Goal: Task Accomplishment & Management: Complete application form

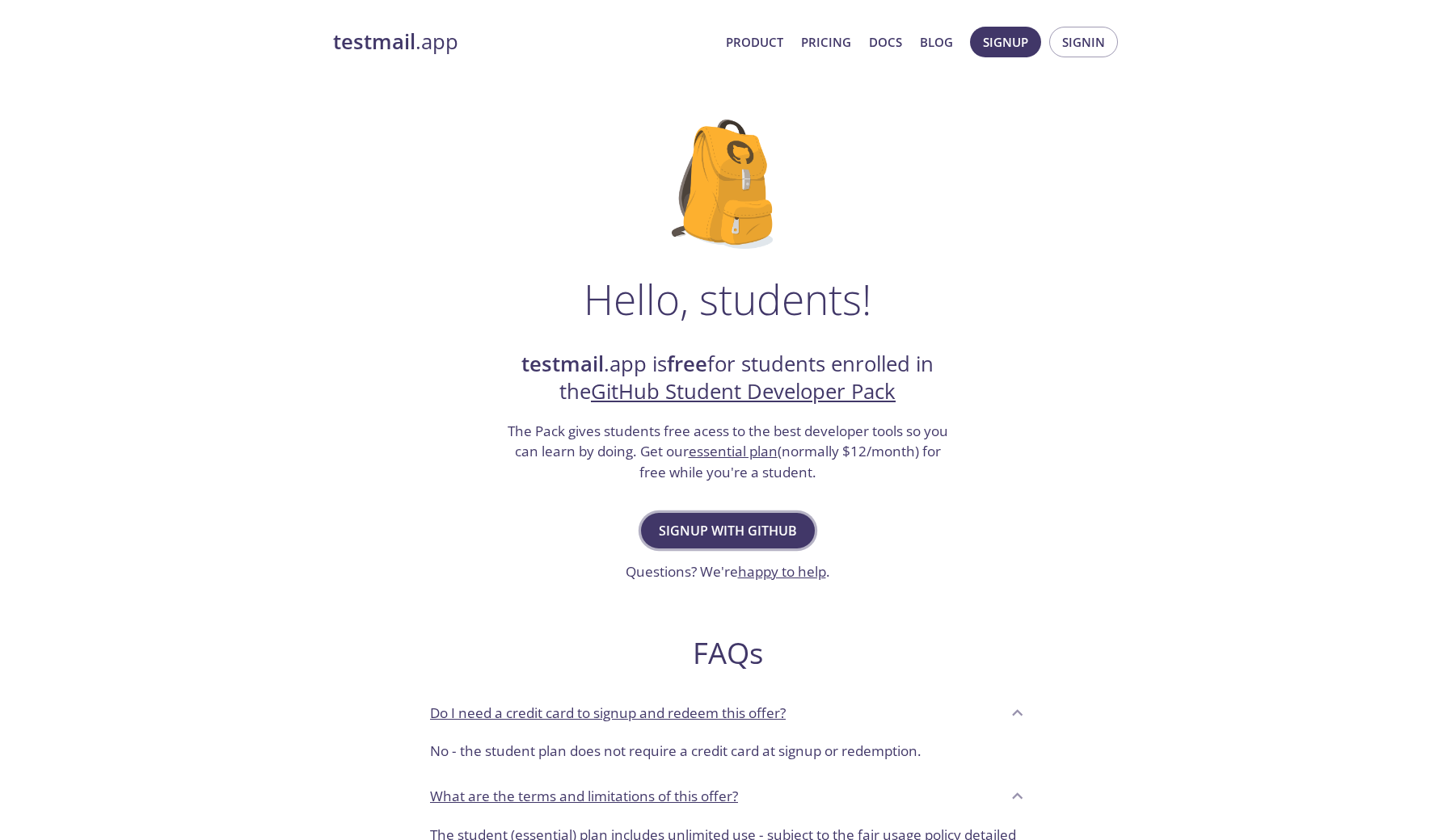
click at [707, 536] on span "Signup with GitHub" at bounding box center [728, 531] width 139 height 23
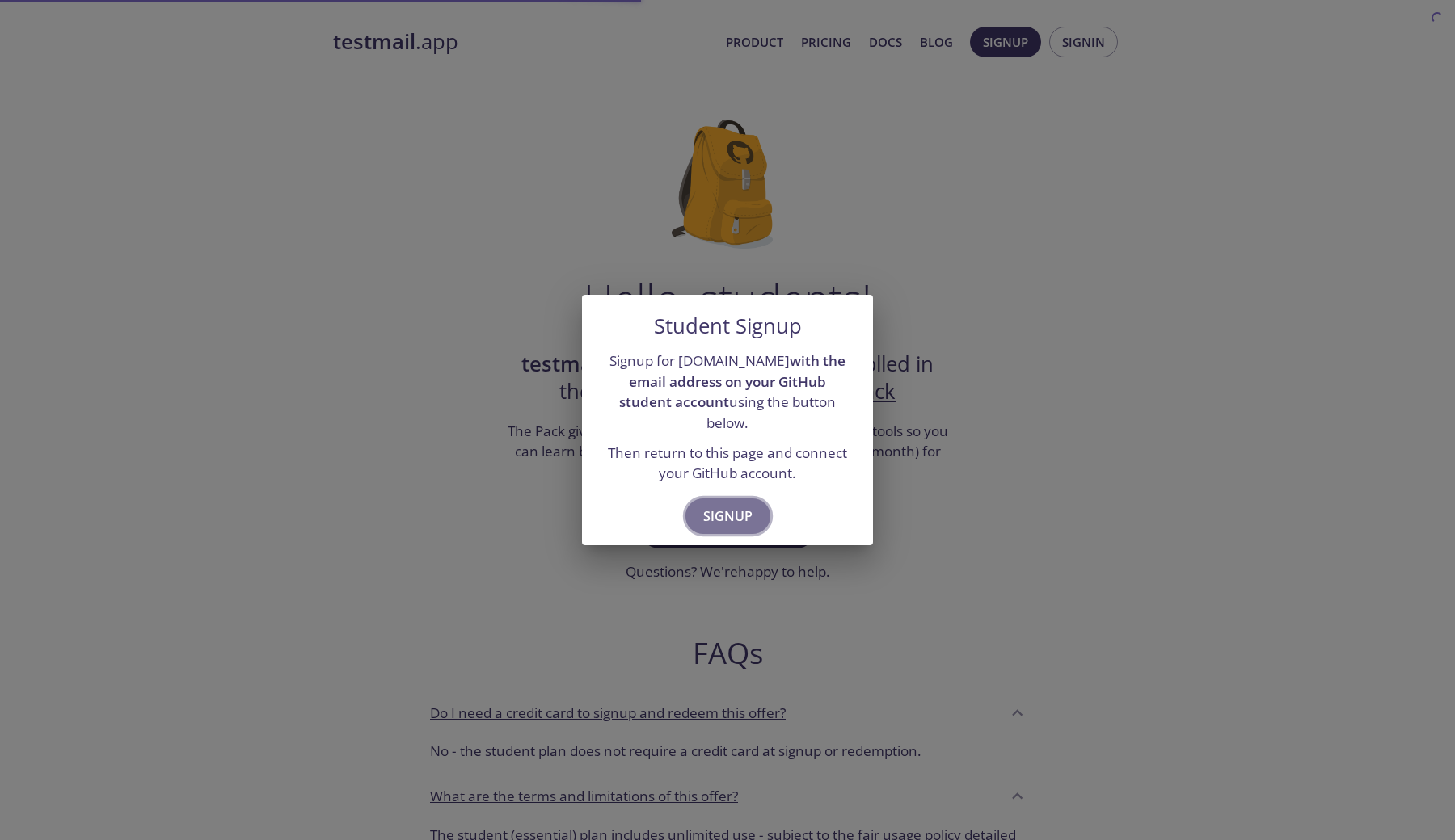
click at [723, 505] on span "Signup" at bounding box center [728, 516] width 49 height 23
click at [749, 505] on span "Signup" at bounding box center [728, 516] width 49 height 23
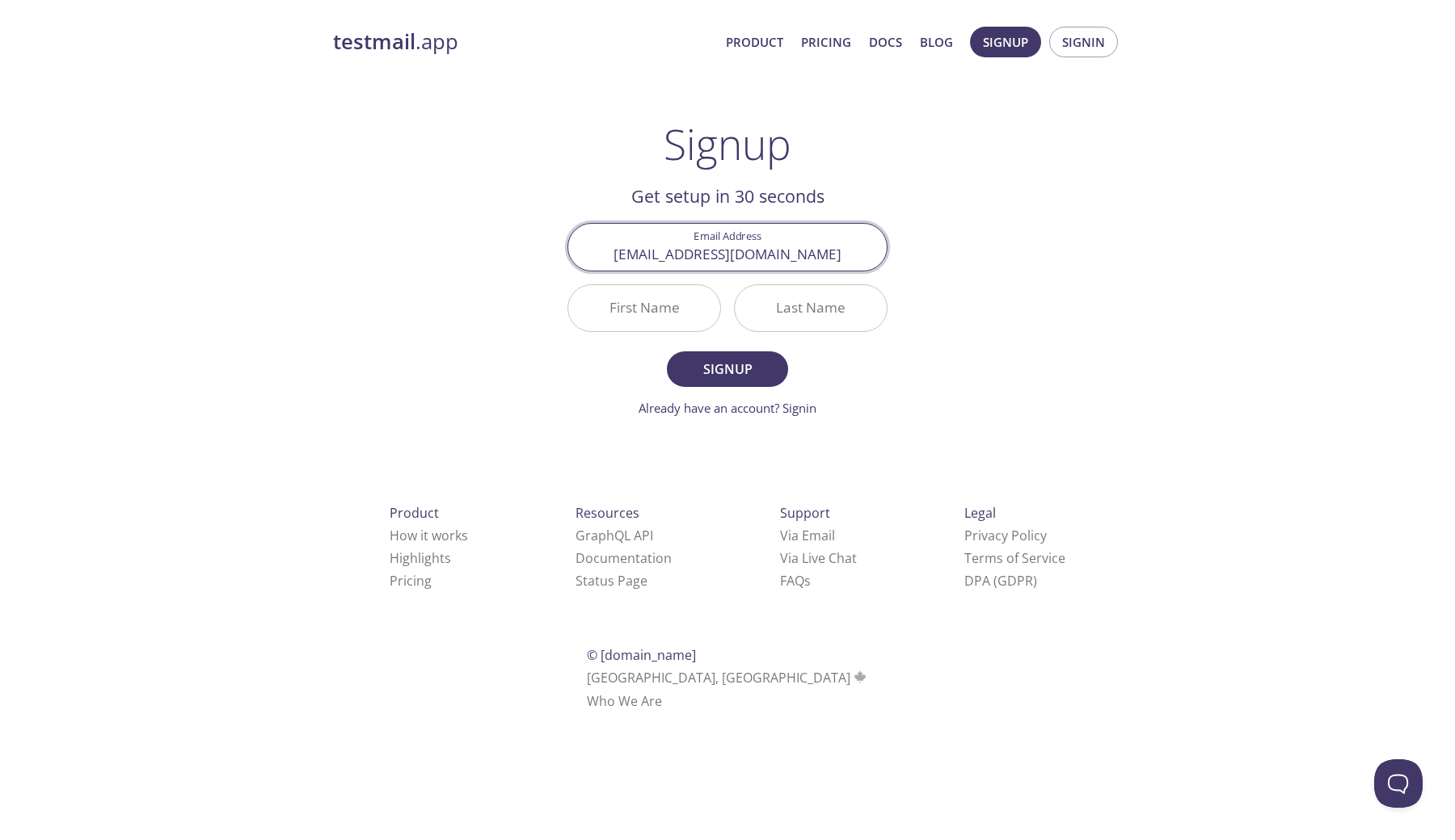
type input "[EMAIL_ADDRESS][DOMAIN_NAME]"
type input "[PERSON_NAME]"
type input "Ebcioglu"
click at [727, 369] on button "Signup" at bounding box center [727, 369] width 121 height 35
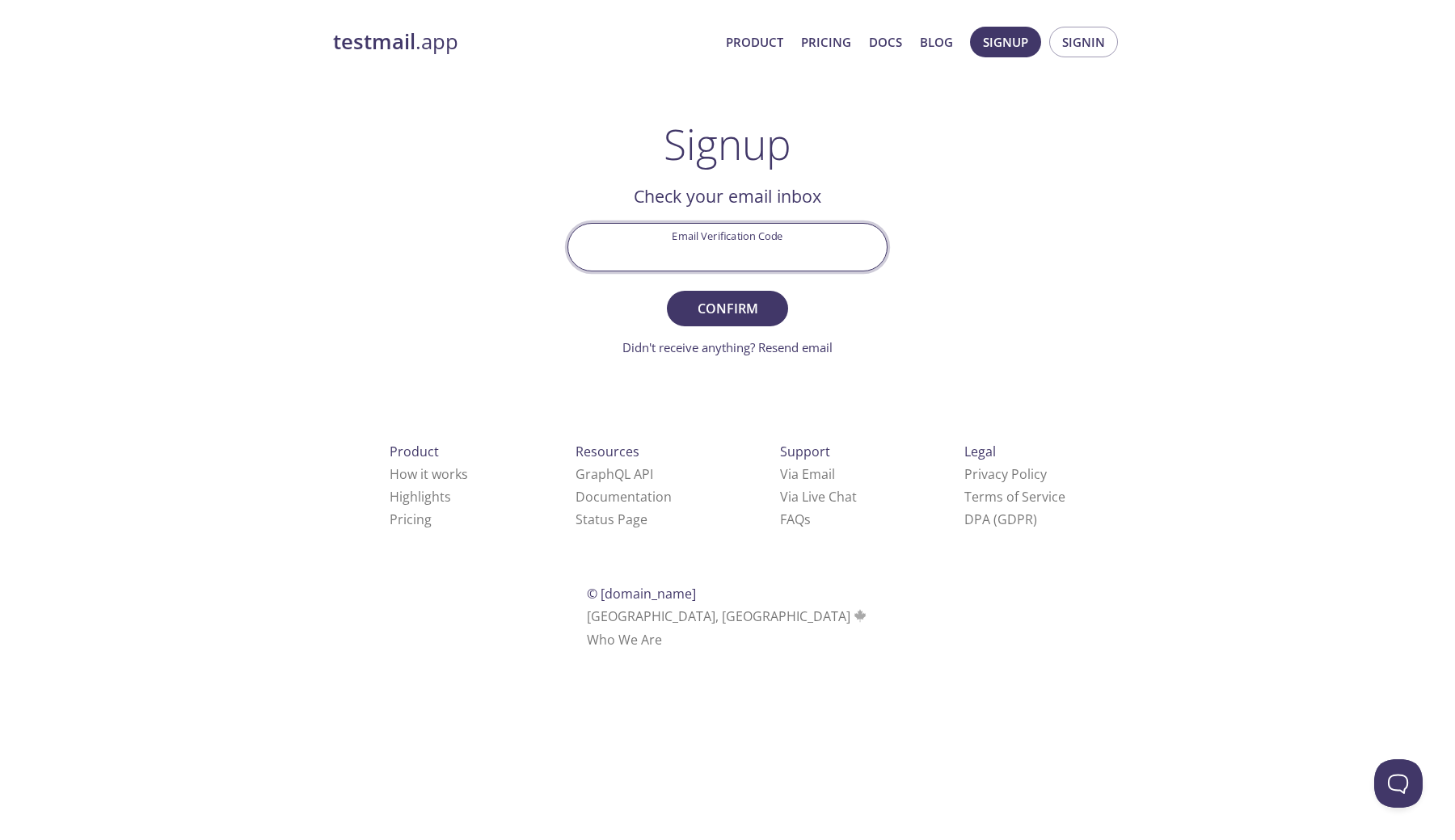
click at [816, 250] on input "Email Verification Code" at bounding box center [727, 247] width 319 height 46
type input "31lzme1"
click at [727, 308] on button "Confirm" at bounding box center [727, 308] width 121 height 35
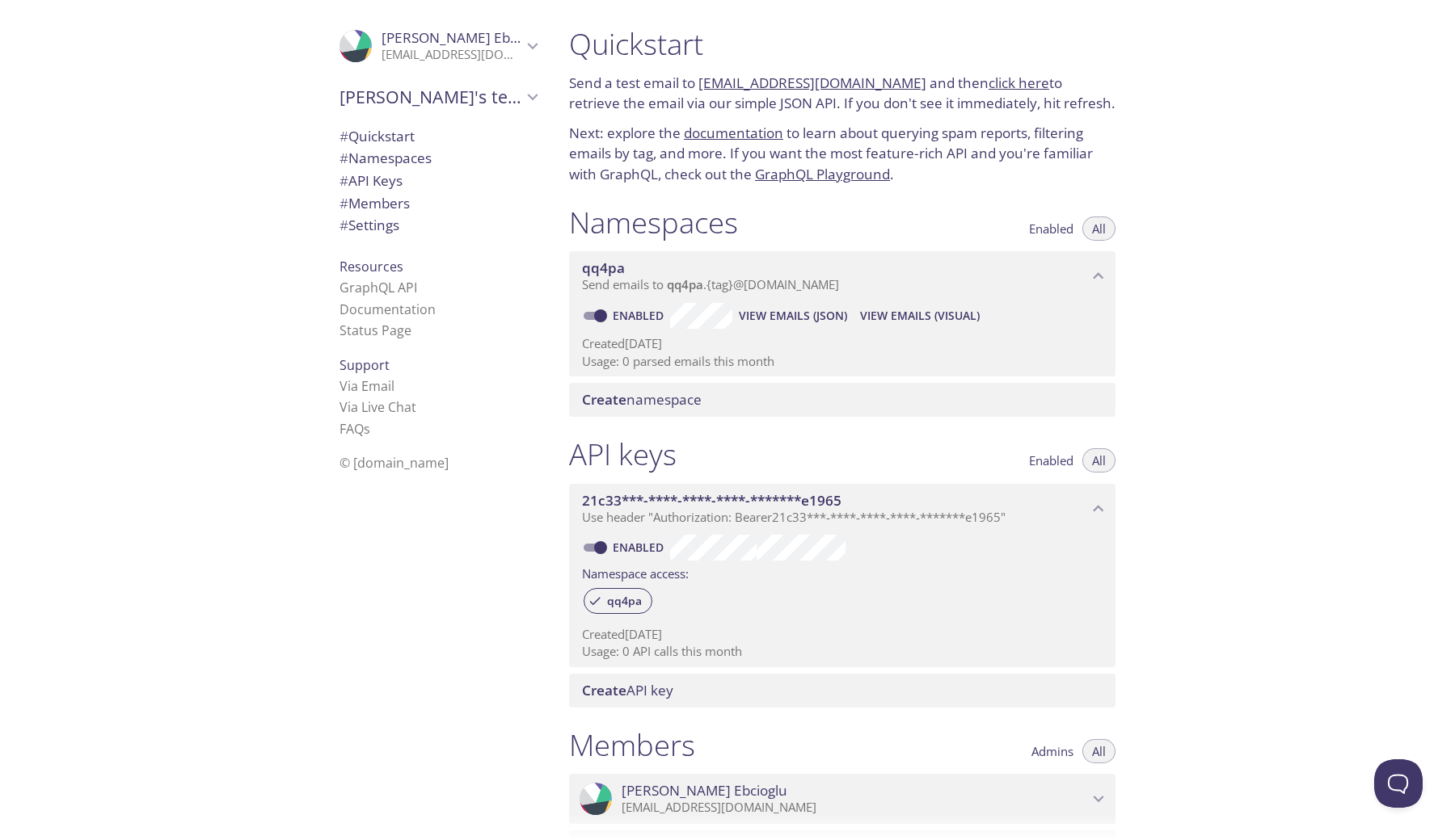
click at [980, 277] on p "Send emails to qq4pa . {tag} @[DOMAIN_NAME]" at bounding box center [834, 285] width 506 height 16
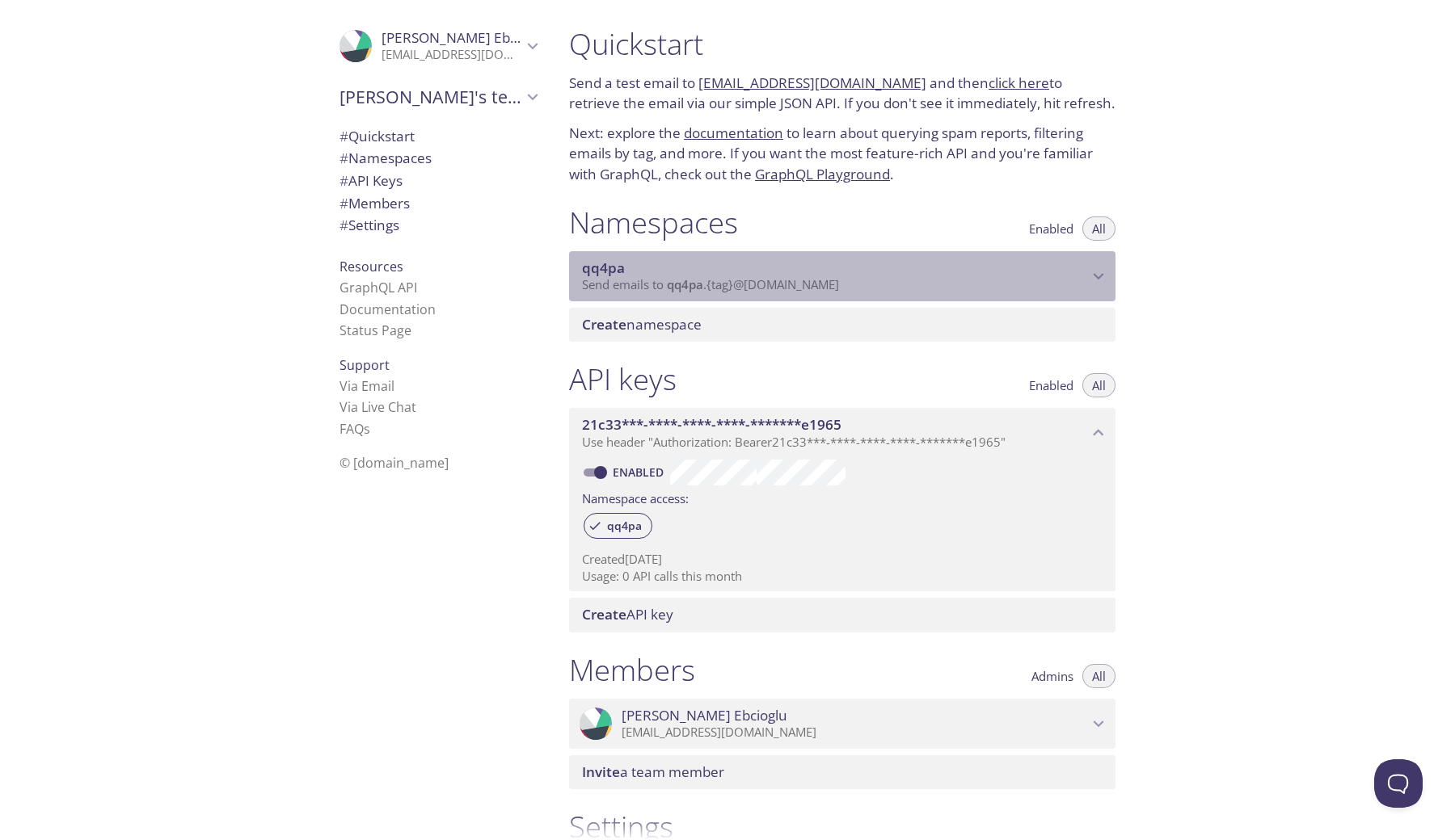
click at [983, 277] on p "Send emails to qq4pa . {tag} @[DOMAIN_NAME]" at bounding box center [834, 285] width 506 height 16
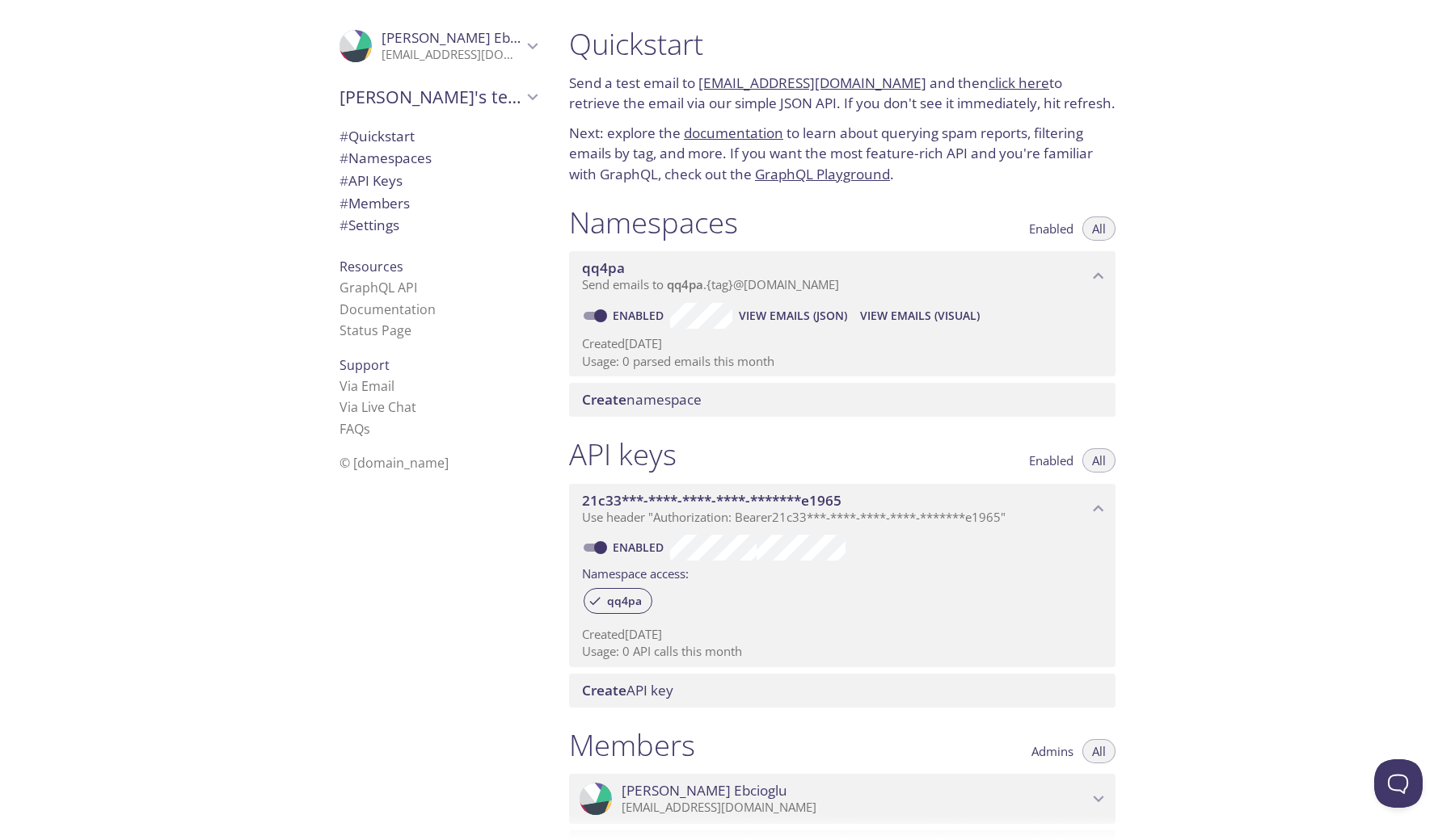
click at [632, 403] on div "Create namespace" at bounding box center [842, 399] width 547 height 34
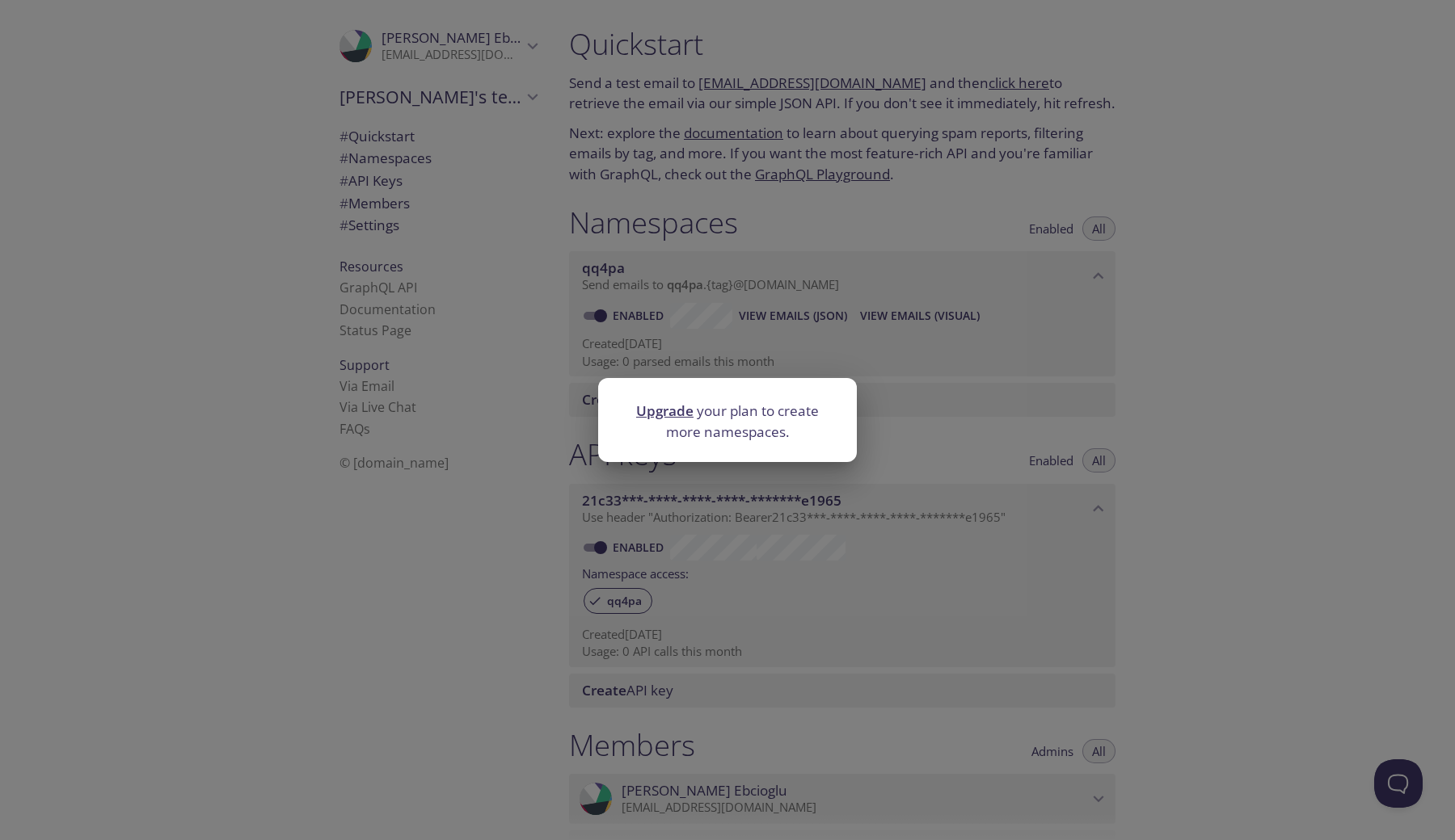
click at [680, 417] on link "Upgrade" at bounding box center [665, 411] width 57 height 19
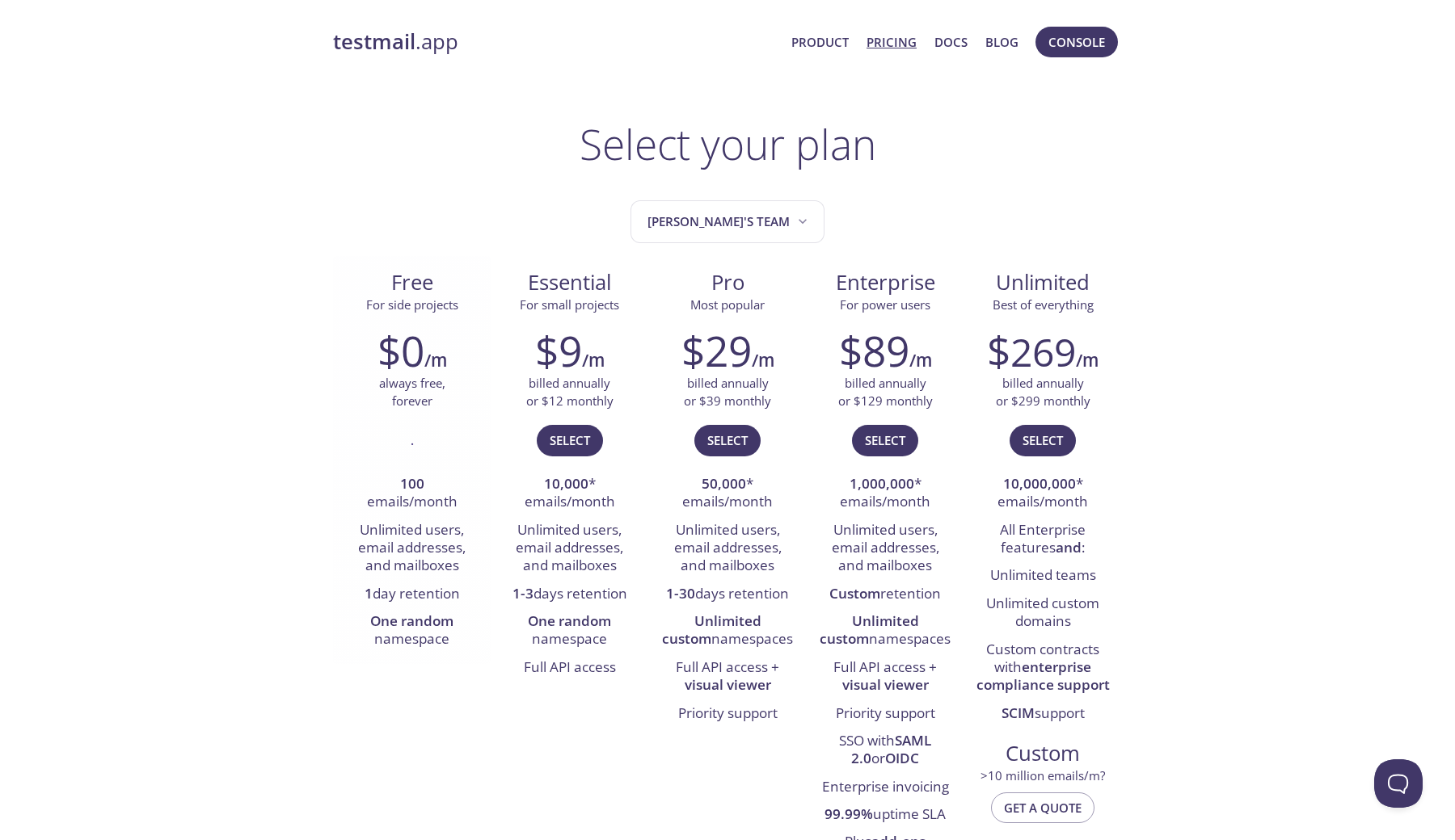
click at [426, 438] on div "." at bounding box center [411, 447] width 134 height 47
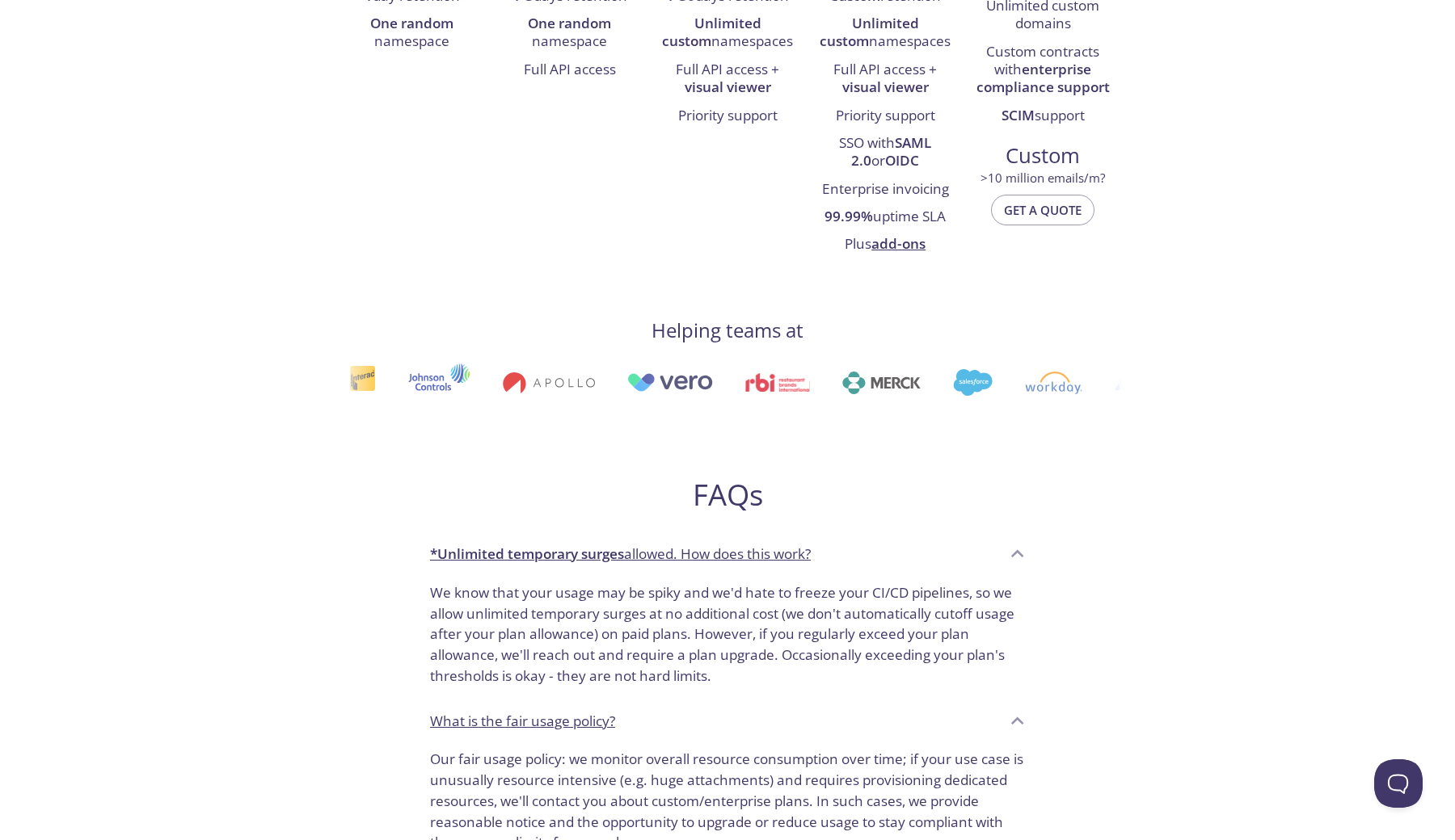
scroll to position [599, 0]
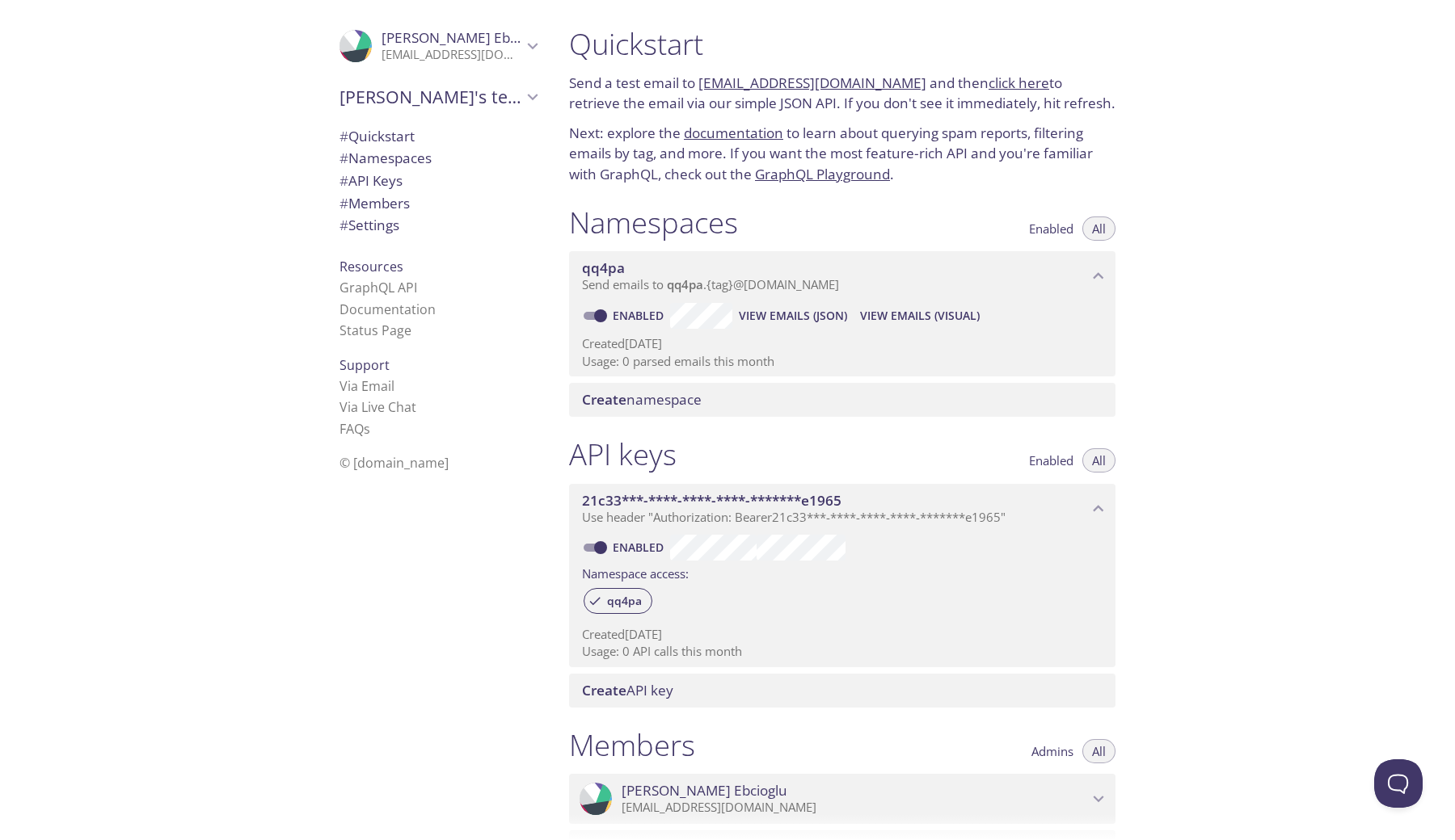
click at [853, 284] on p "Send emails to qq4pa . {tag} @[DOMAIN_NAME]" at bounding box center [834, 285] width 506 height 16
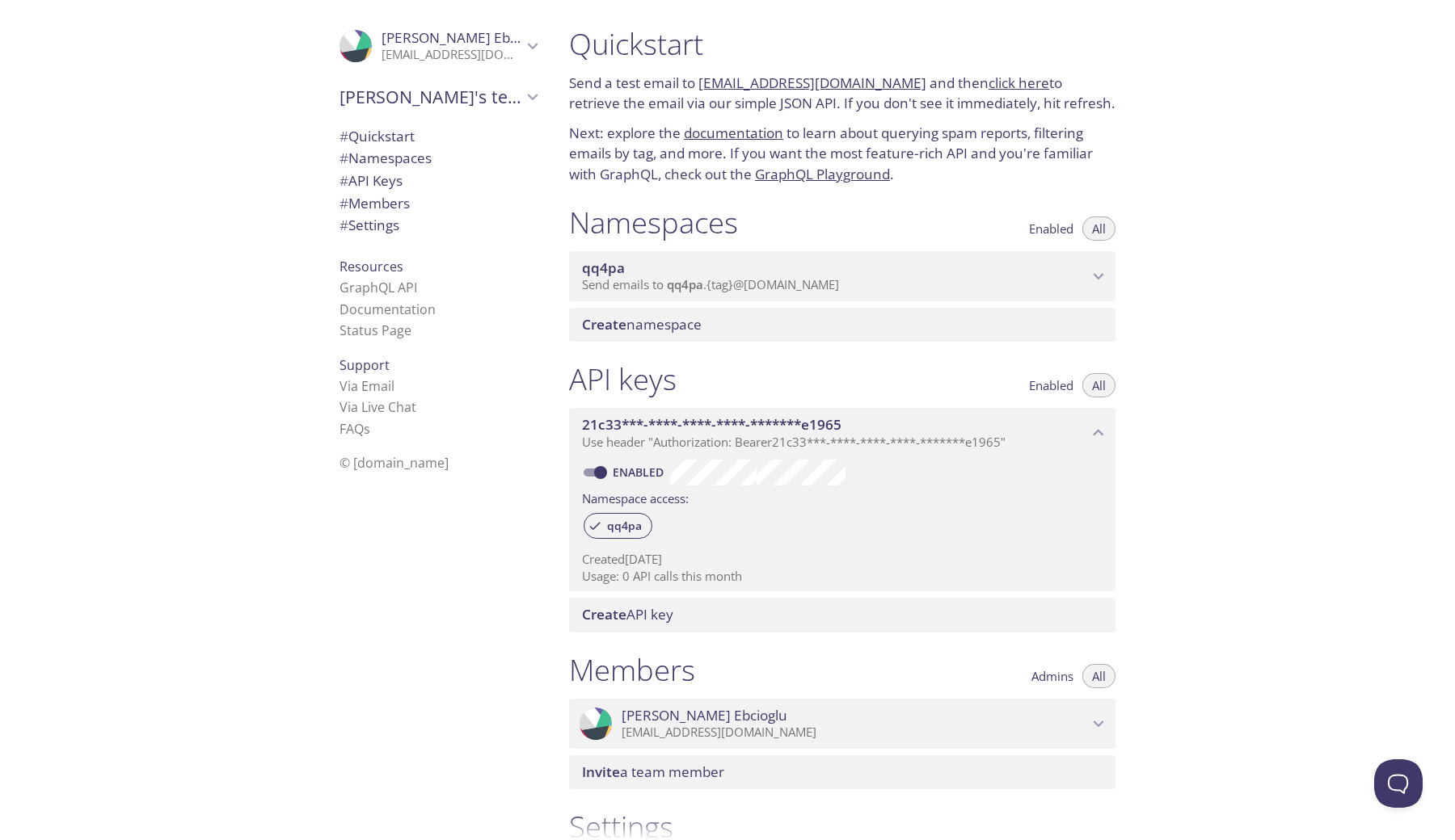
click at [853, 284] on p "Send emails to qq4pa . {tag} @[DOMAIN_NAME]" at bounding box center [834, 285] width 506 height 16
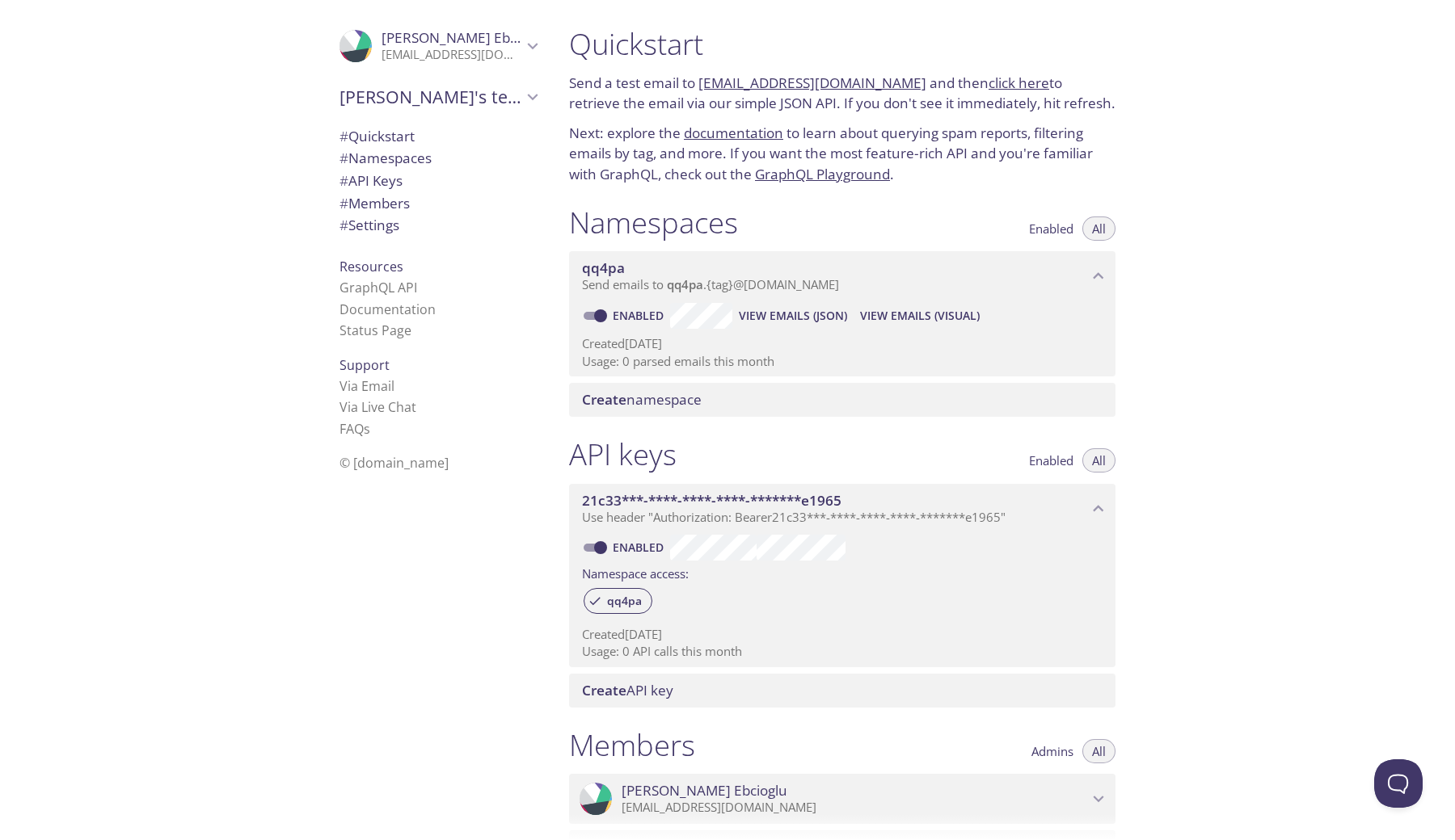
click at [722, 262] on span "qq4pa" at bounding box center [834, 269] width 506 height 18
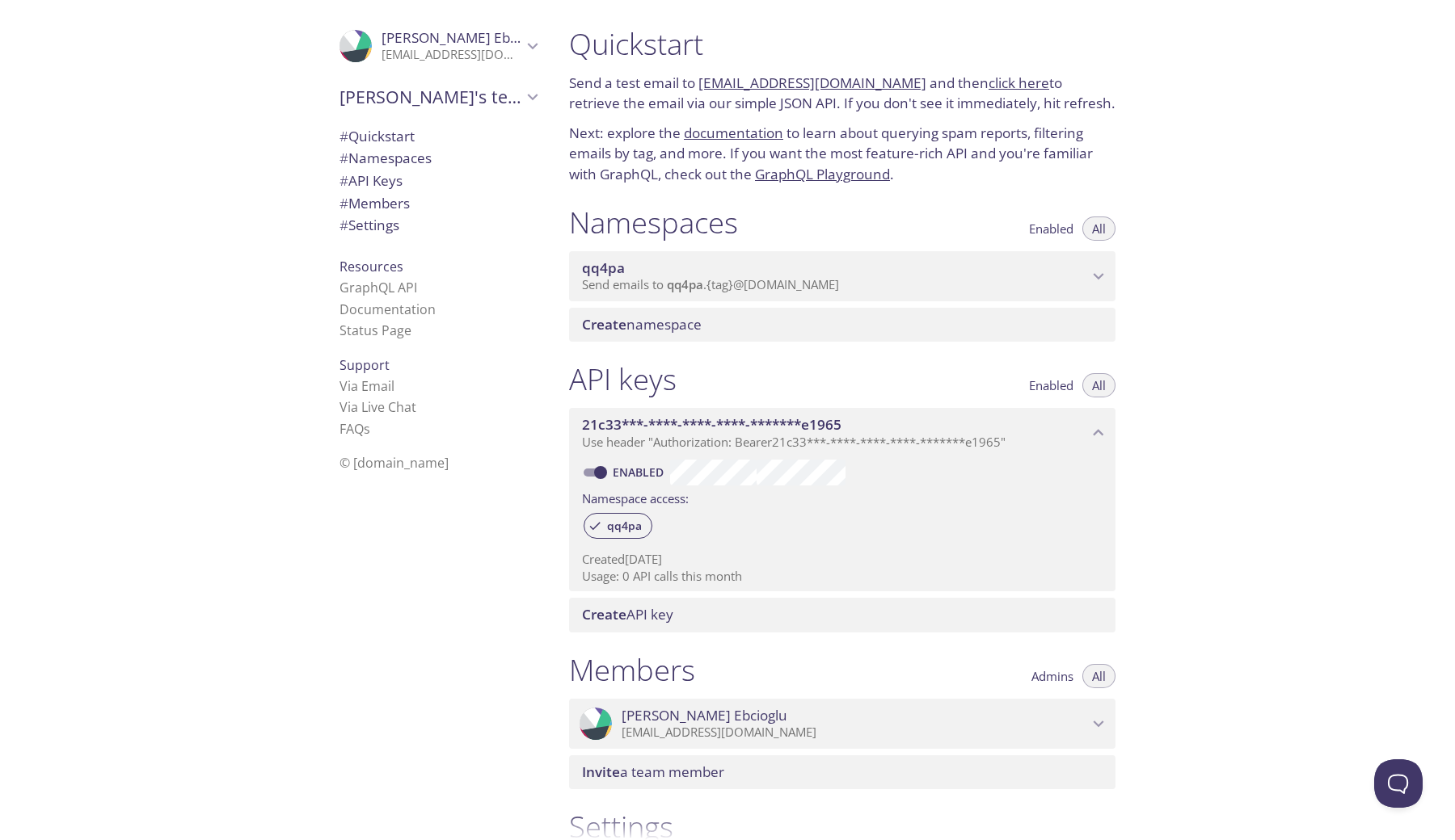
click at [719, 279] on span "Send emails to qq4pa . {tag} @[DOMAIN_NAME]" at bounding box center [711, 284] width 257 height 16
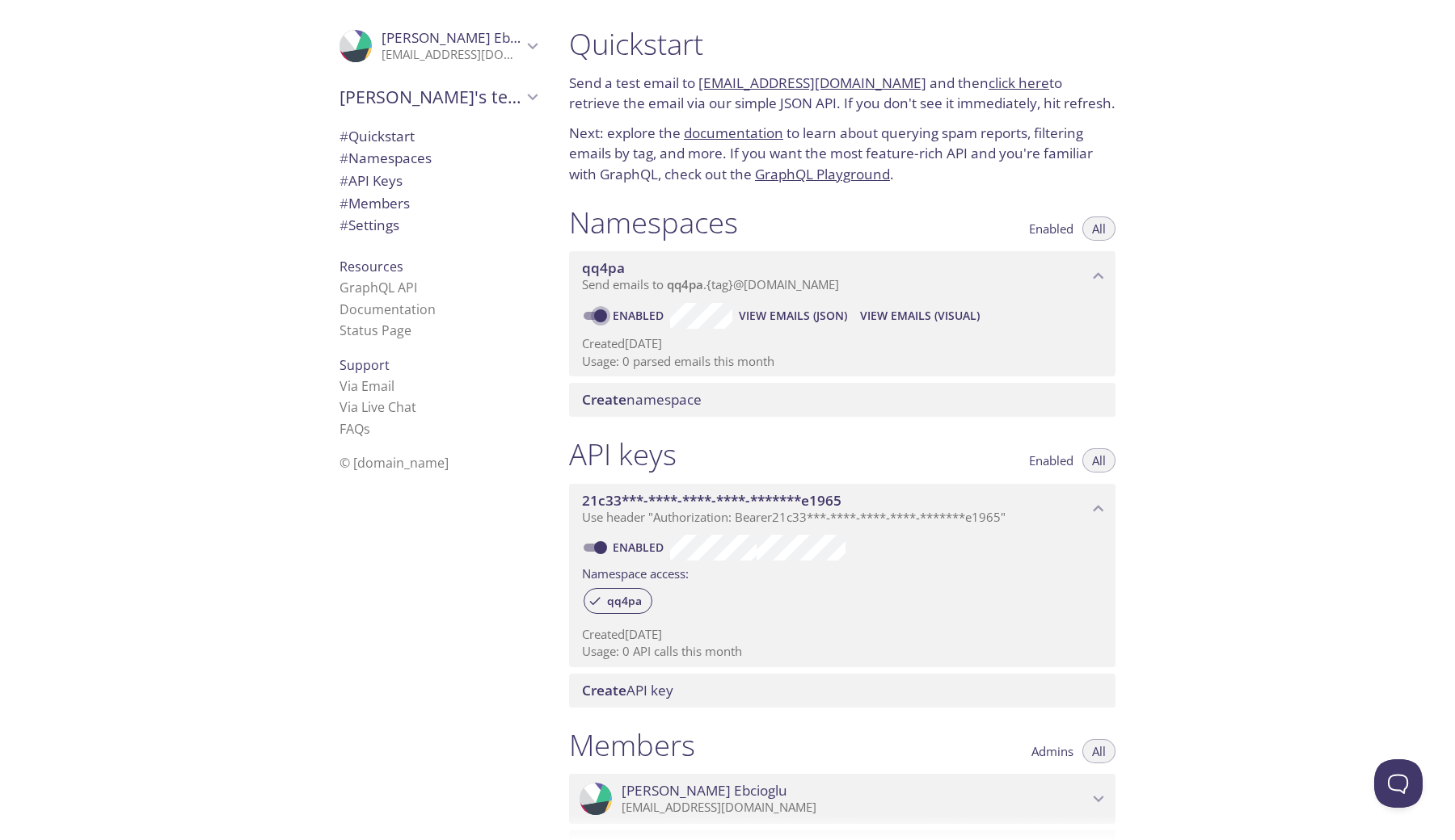
click at [599, 311] on input "Enabled" at bounding box center [600, 316] width 58 height 20
checkbox input "false"
click at [599, 312] on span at bounding box center [594, 316] width 21 height 8
click at [595, 312] on span at bounding box center [594, 316] width 21 height 8
click at [588, 312] on span at bounding box center [594, 316] width 21 height 8
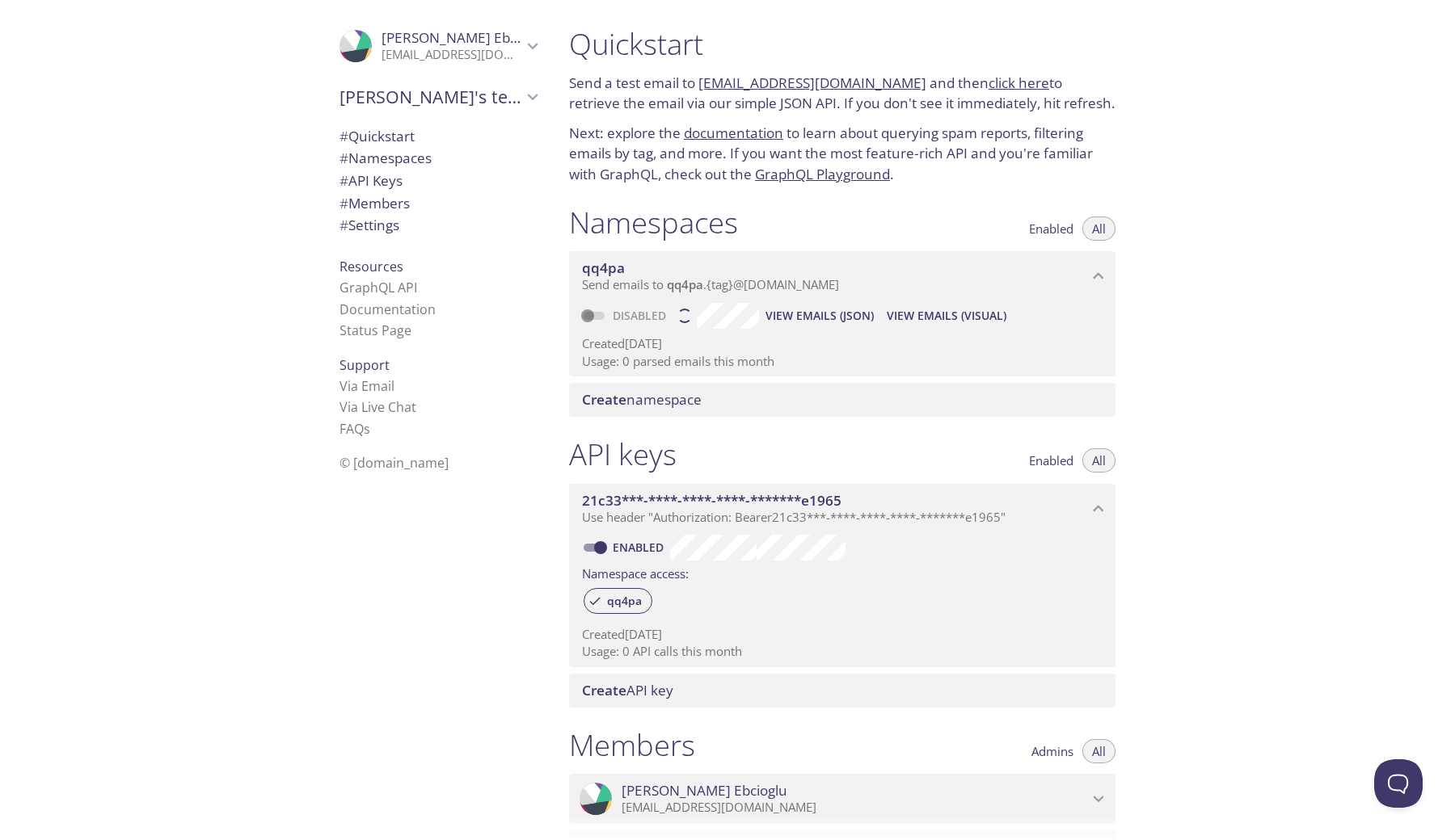
click at [589, 312] on span at bounding box center [594, 316] width 21 height 8
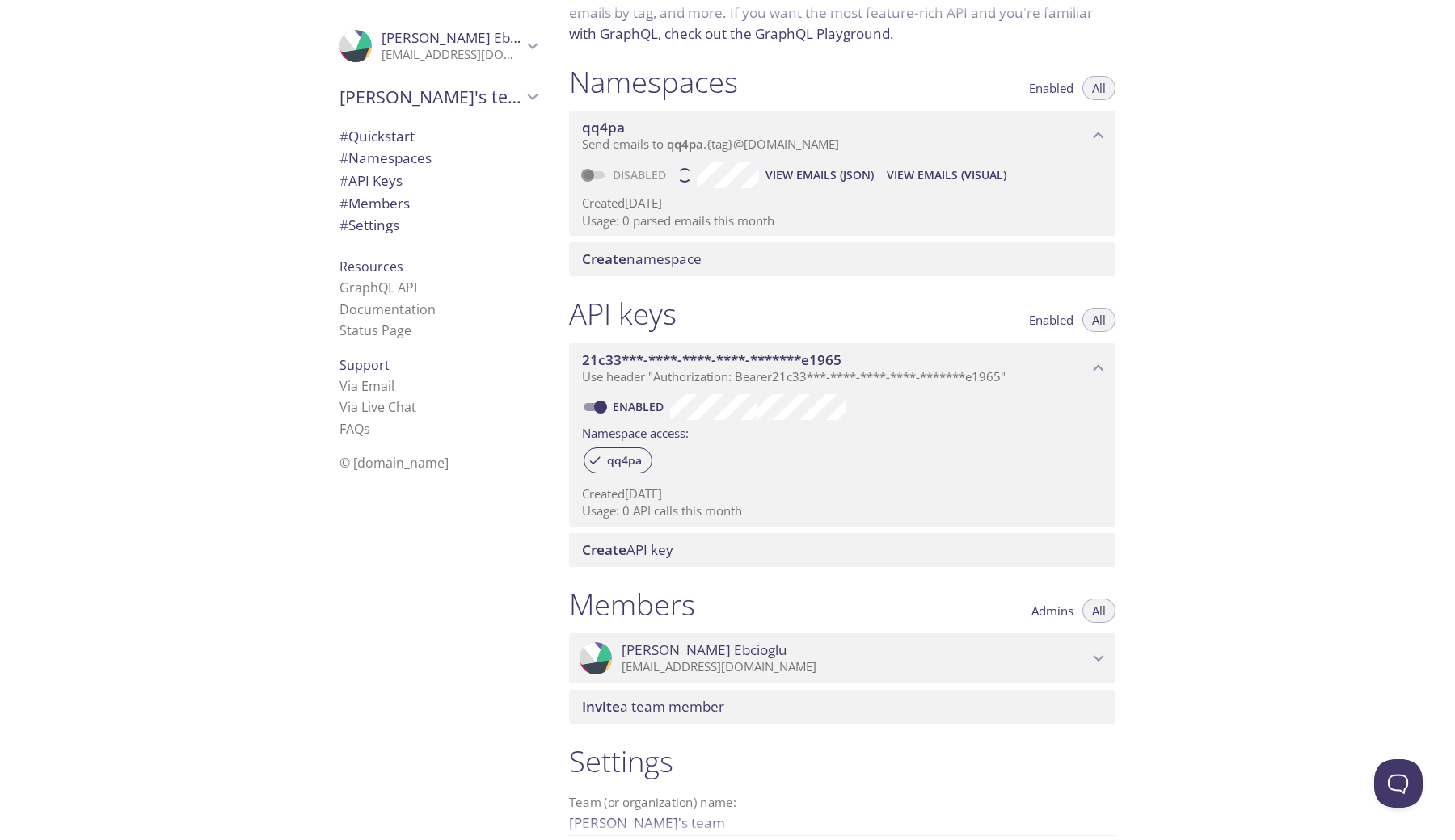
scroll to position [150, 0]
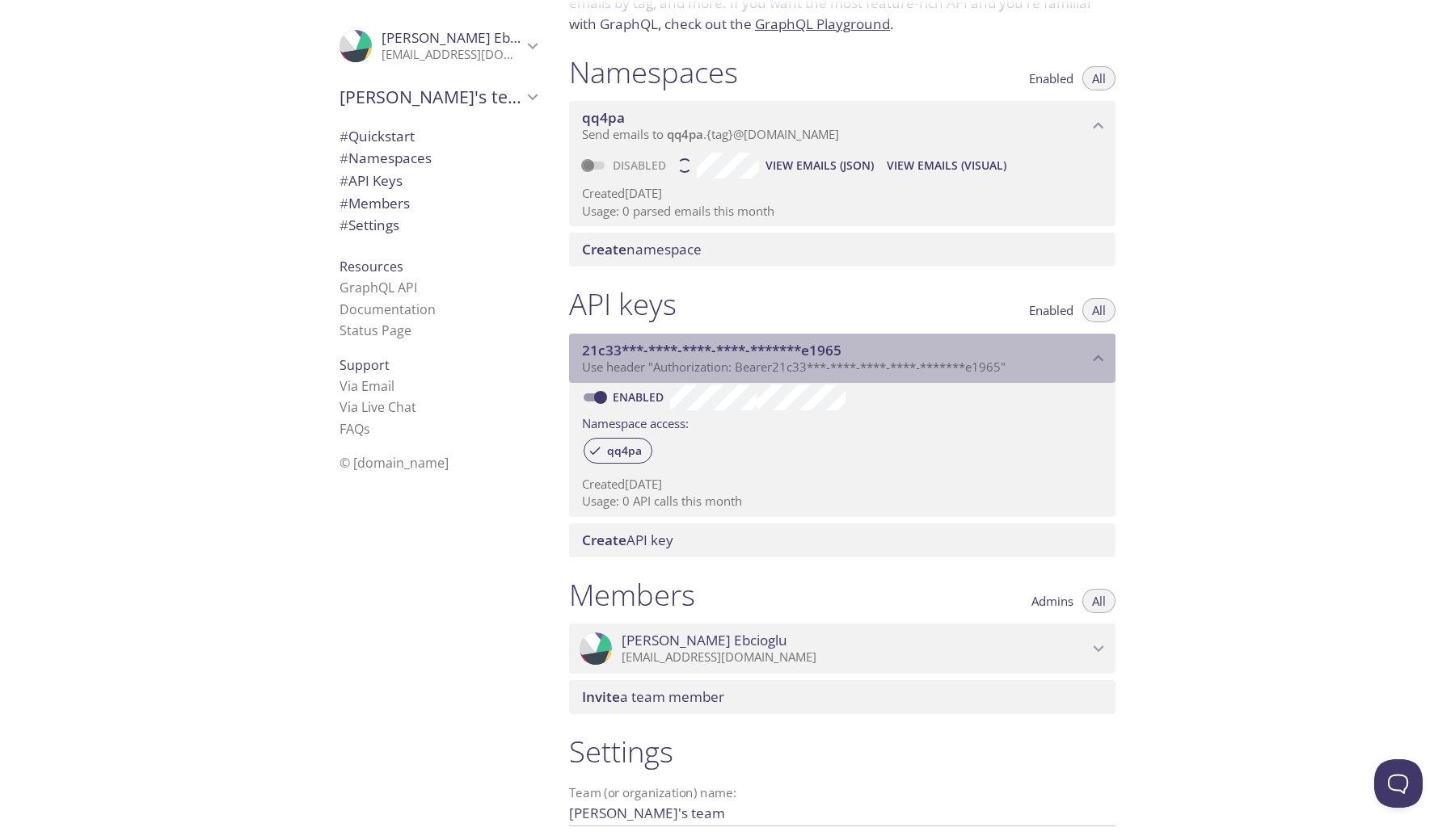
click at [1017, 361] on p "Use header "Authorization: Bearer 21c33***-****-****-****-*******e1965 "" at bounding box center [834, 368] width 506 height 16
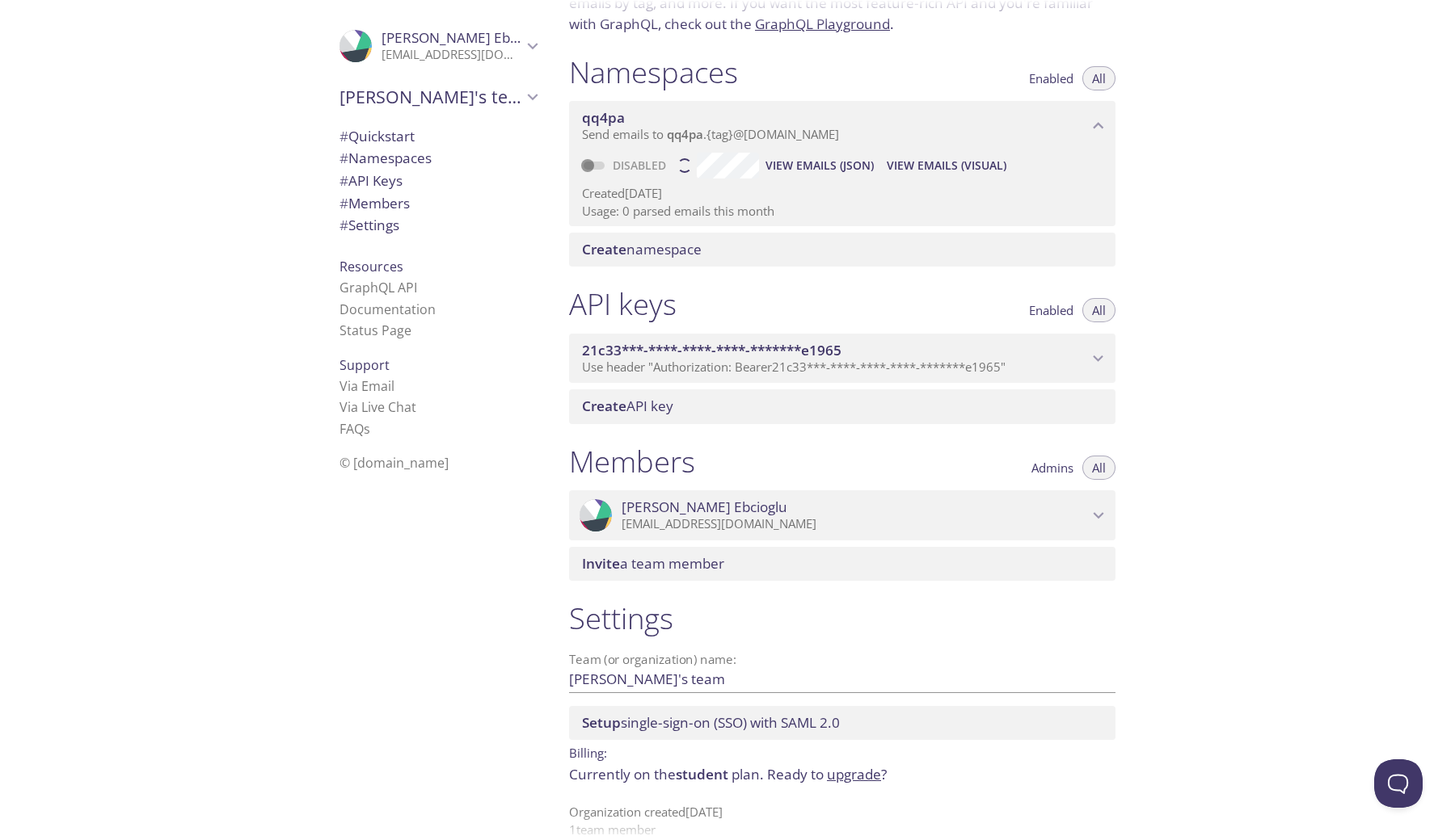
click at [1017, 361] on p "Use header "Authorization: Bearer 21c33***-****-****-****-*******e1965 "" at bounding box center [834, 368] width 506 height 16
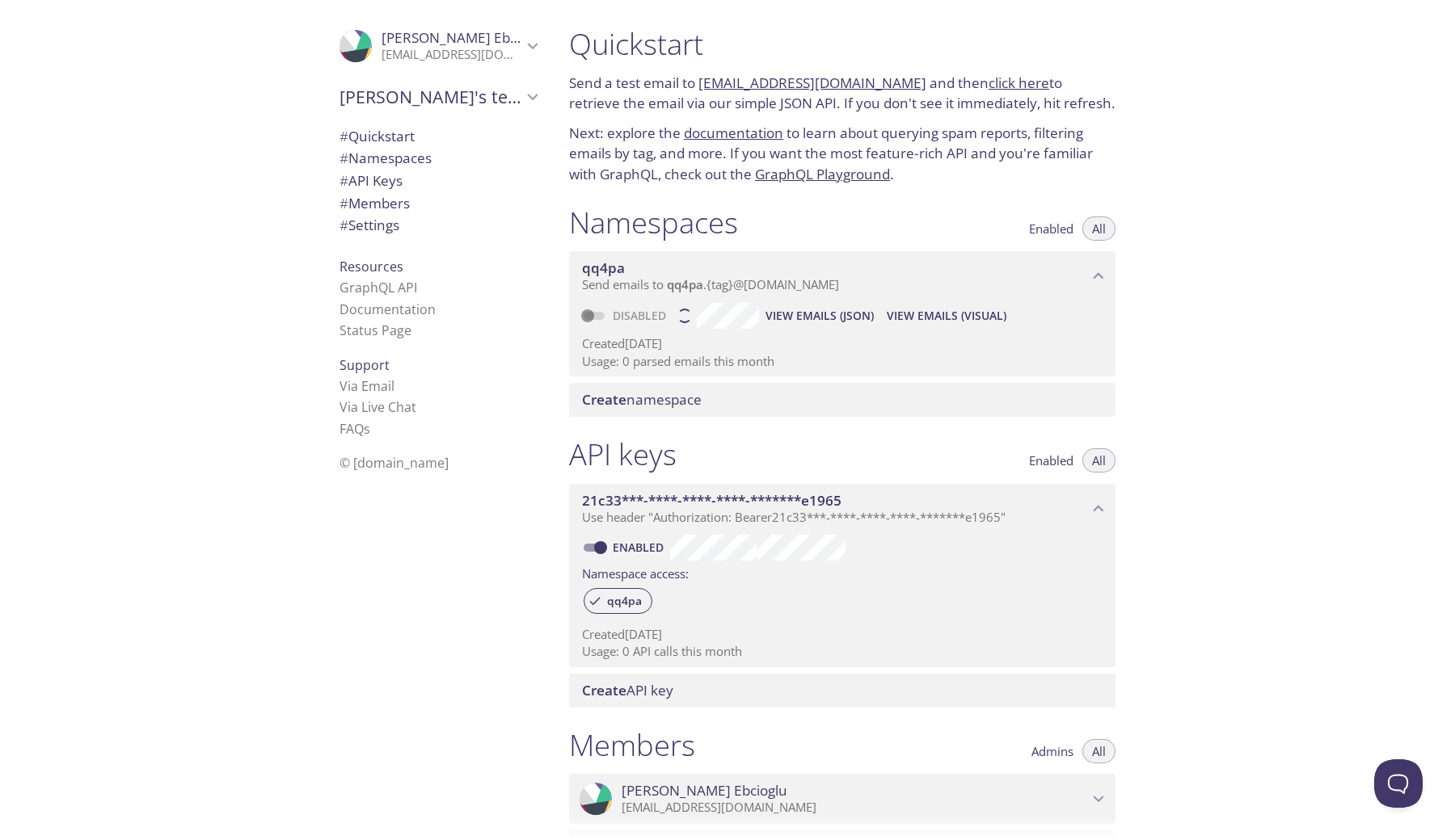
scroll to position [0, 0]
click at [1048, 229] on span "Enabled" at bounding box center [1051, 229] width 44 height 0
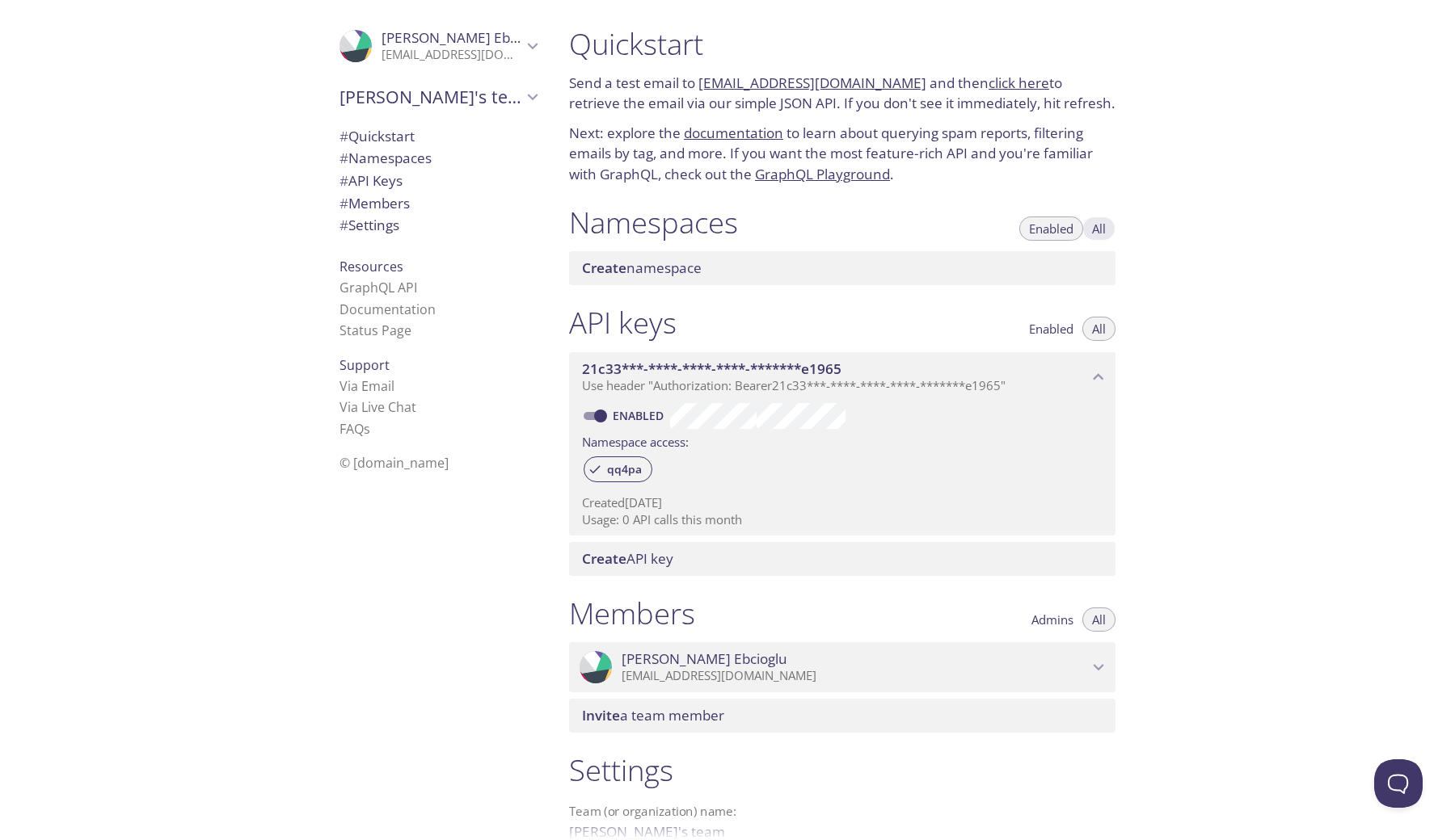
click at [1108, 220] on button "All" at bounding box center [1098, 229] width 33 height 25
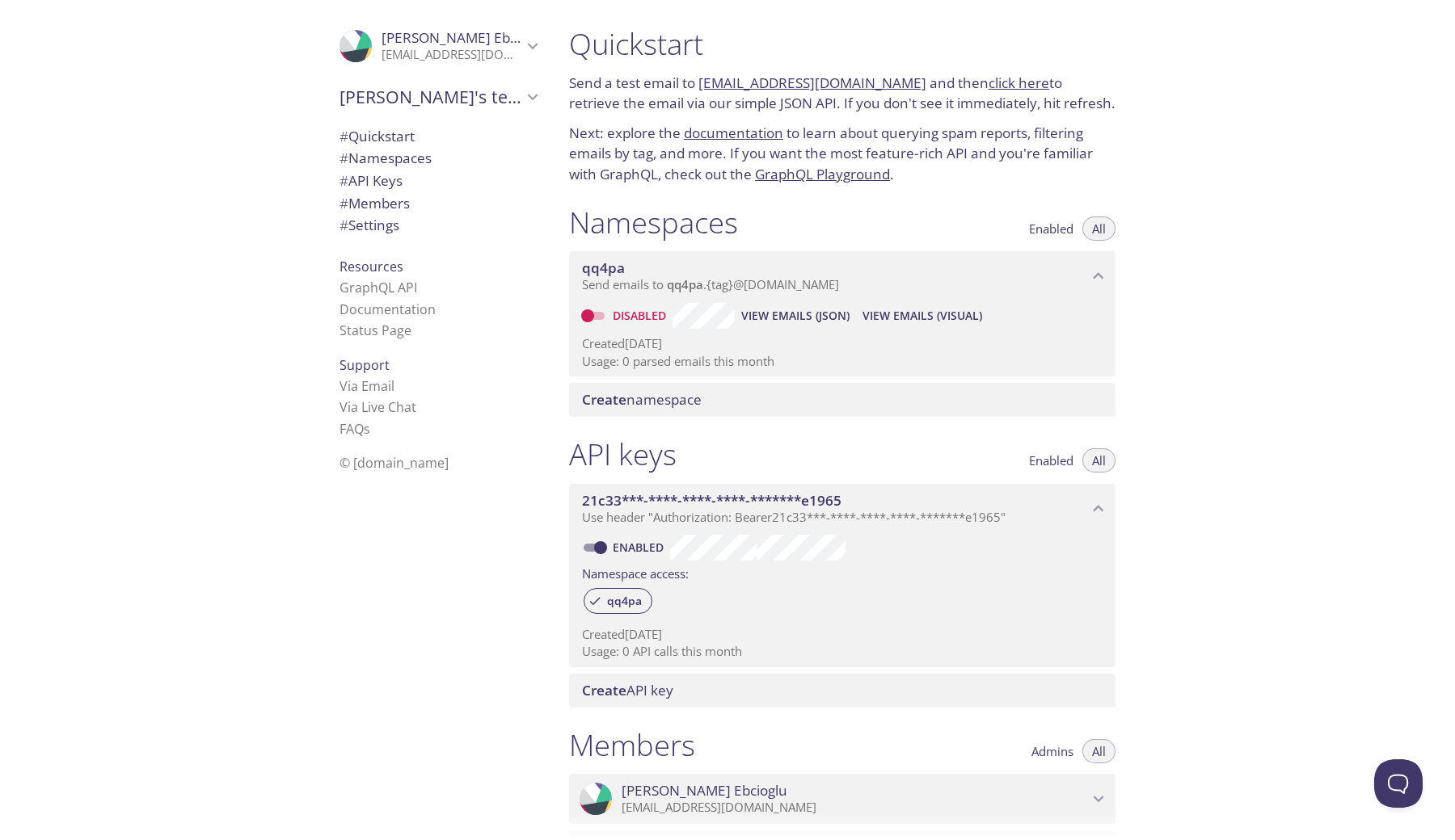
click at [605, 313] on input "Disabled" at bounding box center [587, 316] width 58 height 20
checkbox input "true"
click at [1064, 229] on span "Enabled" at bounding box center [1051, 229] width 44 height 0
click at [1097, 229] on span "All" at bounding box center [1098, 229] width 14 height 0
click at [918, 312] on span "View Emails (Visual)" at bounding box center [920, 316] width 120 height 20
